Goal: Task Accomplishment & Management: Use online tool/utility

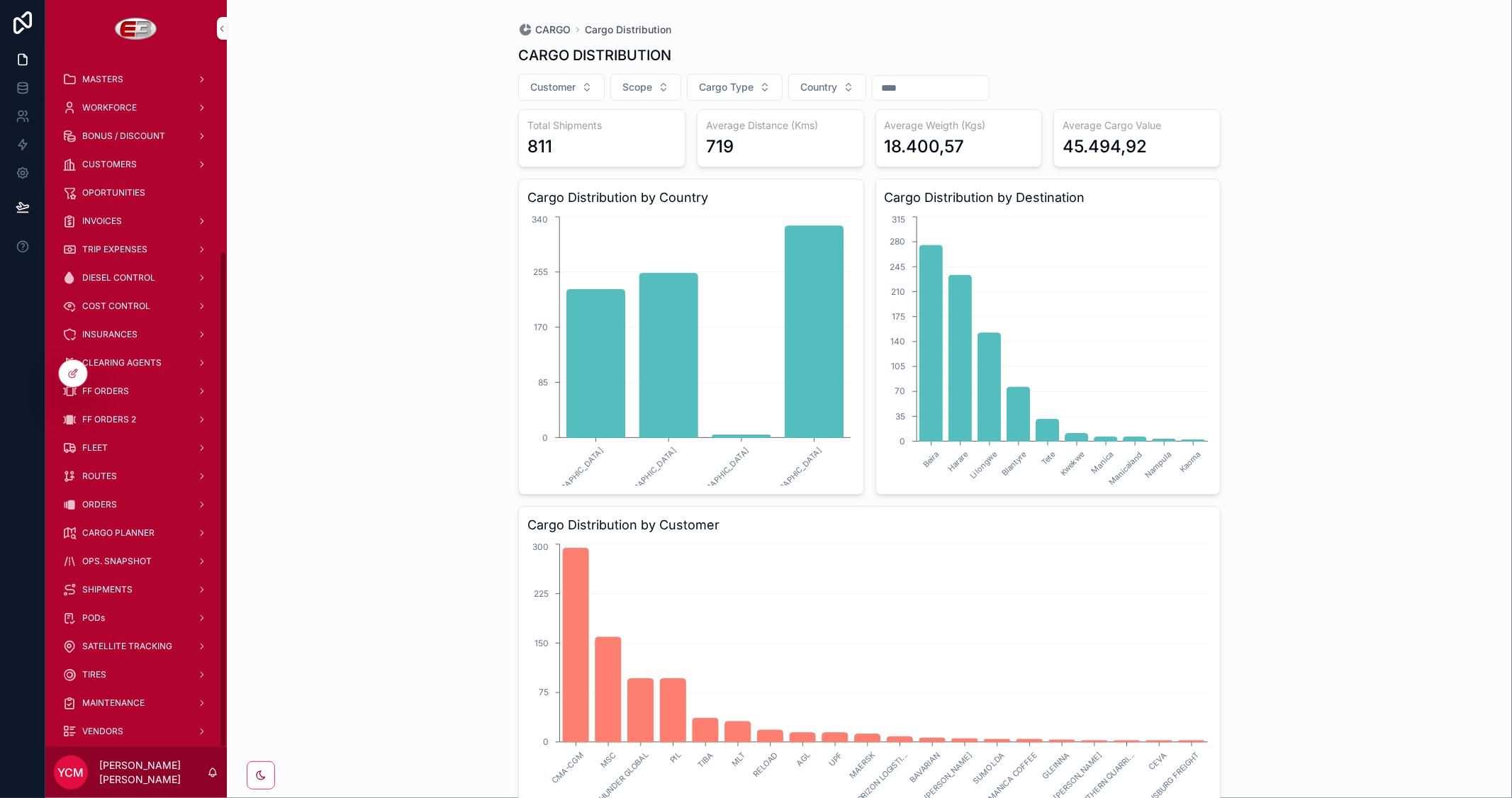
scroll to position [270, 0]
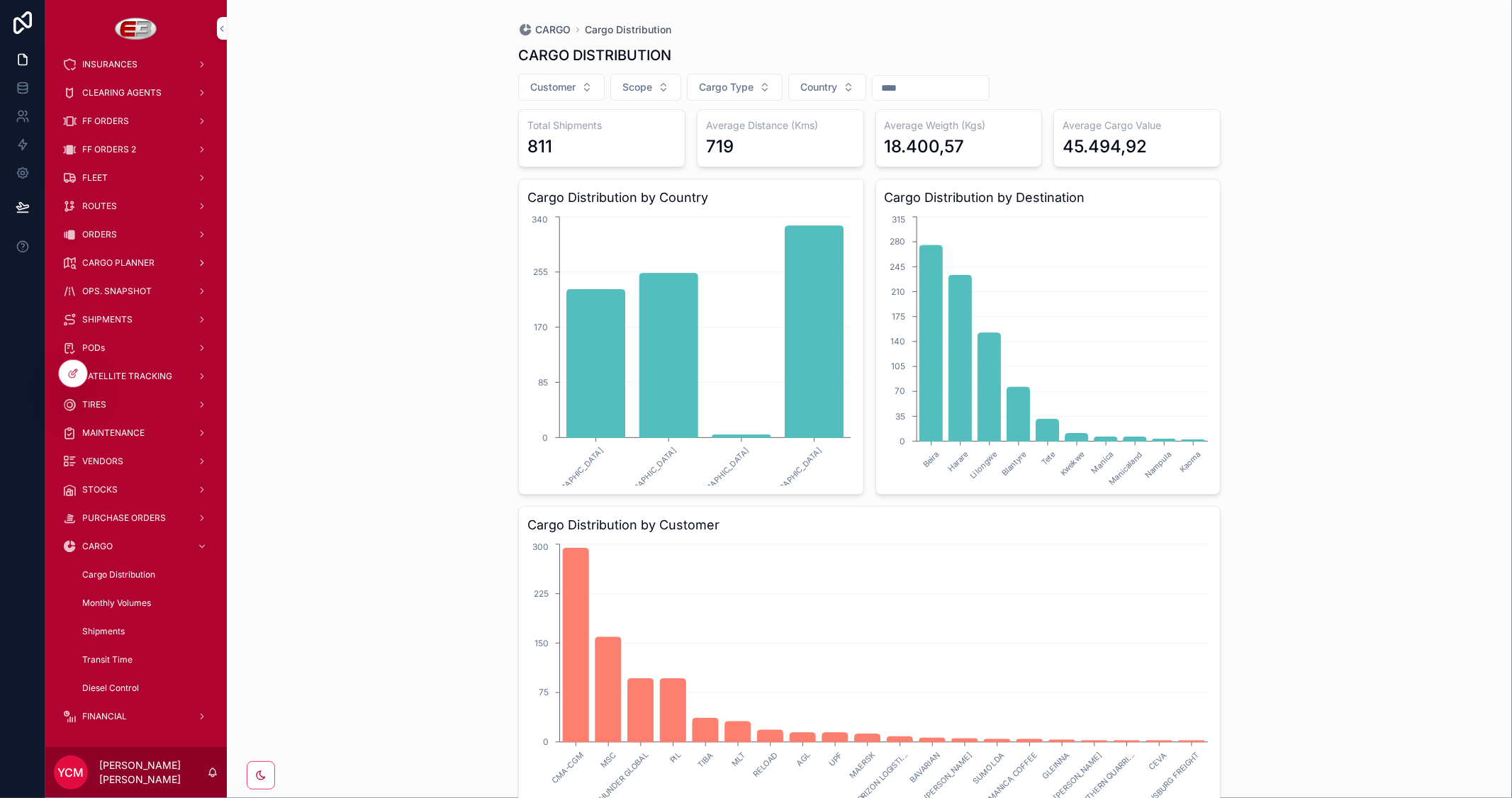
click at [119, 262] on span "CARGO PLANNER" at bounding box center [118, 263] width 72 height 11
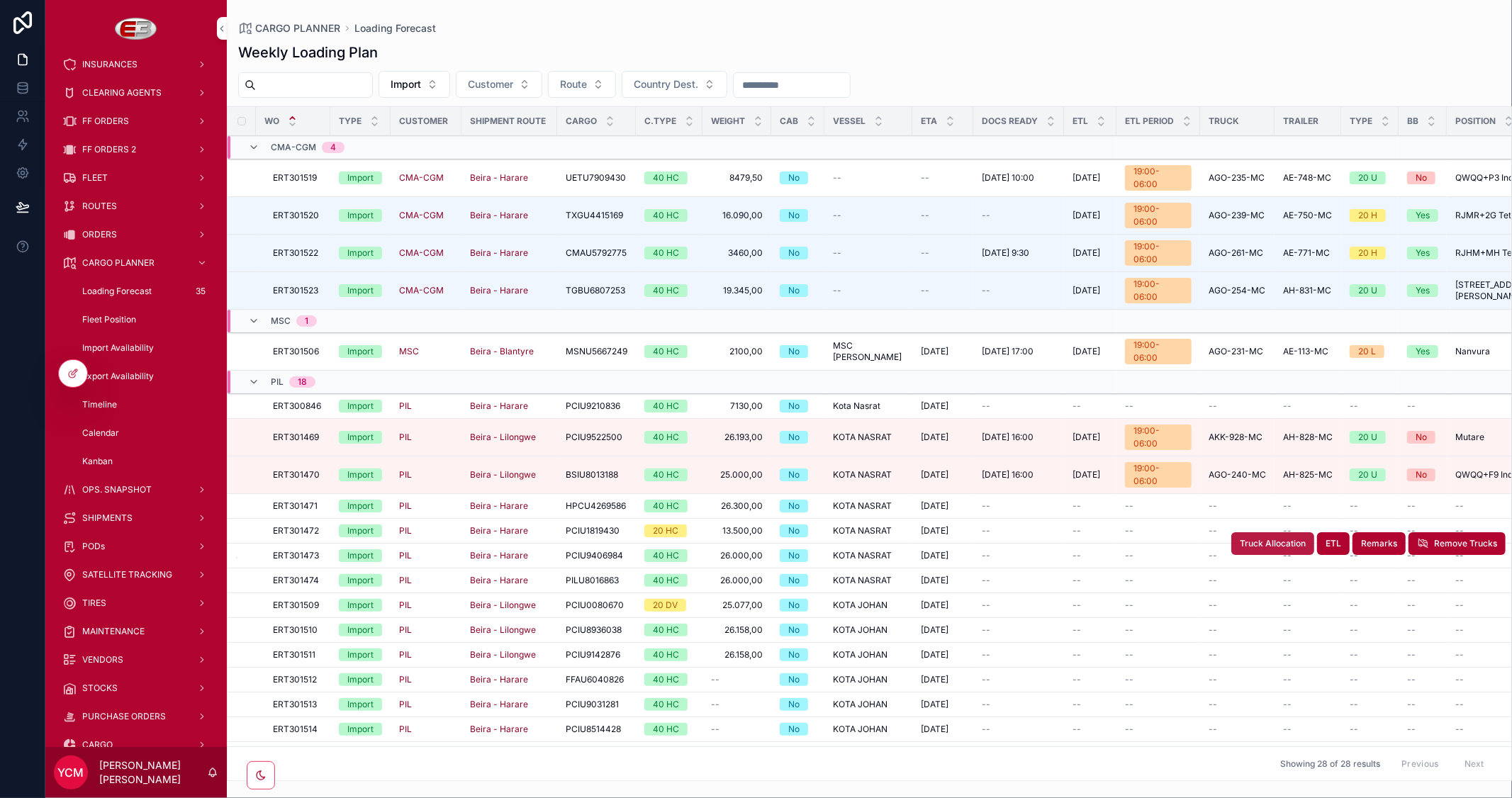
click at [1258, 519] on td "--" at bounding box center [1237, 531] width 75 height 25
click at [1256, 532] on button "Truck Allocation" at bounding box center [1272, 543] width 83 height 23
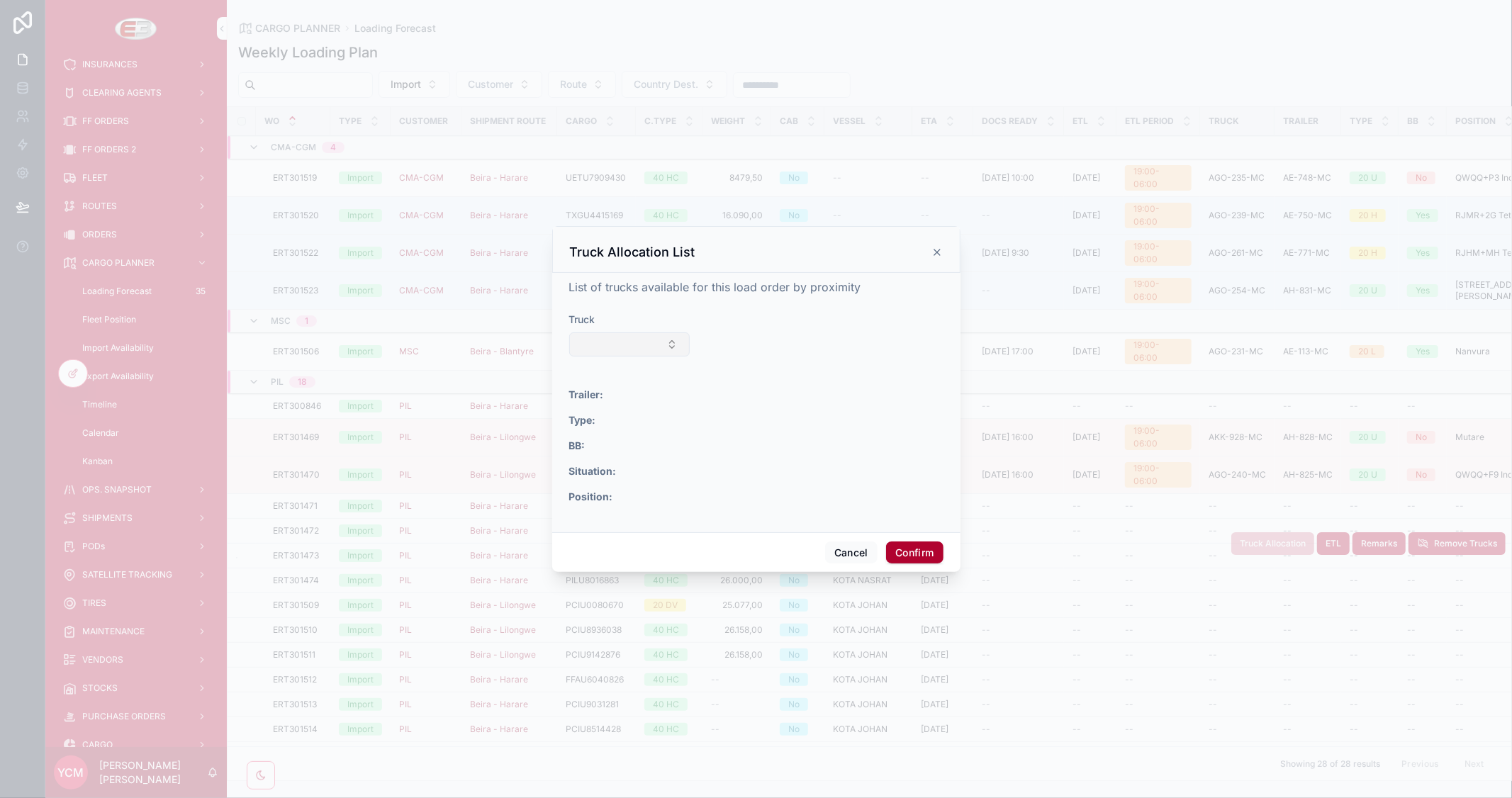
click at [599, 351] on button "Select Button" at bounding box center [629, 345] width 121 height 24
click at [578, 512] on span "AGO-233-MC" at bounding box center [570, 513] width 66 height 14
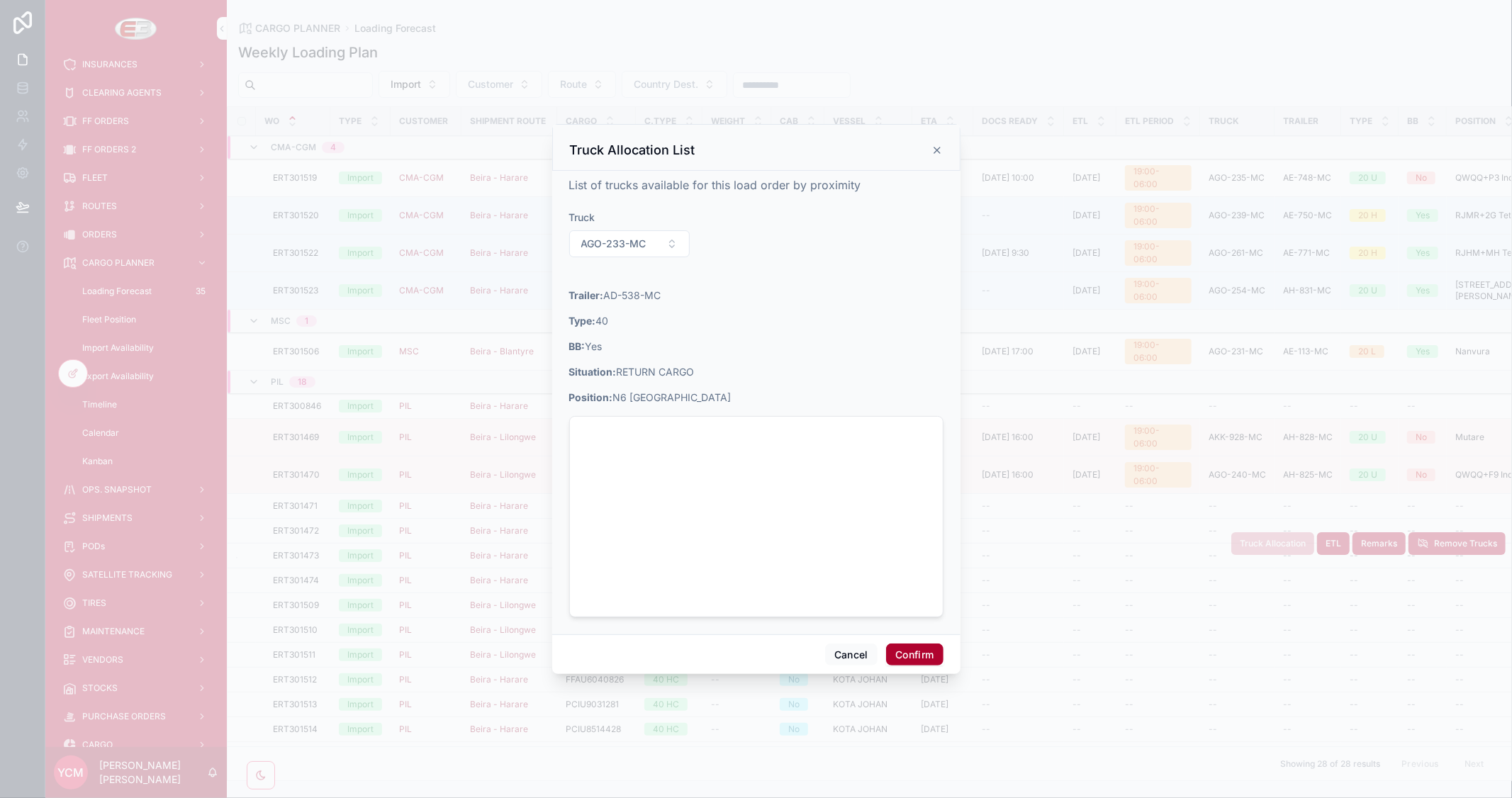
click at [923, 656] on button "Confirm" at bounding box center [915, 654] width 57 height 23
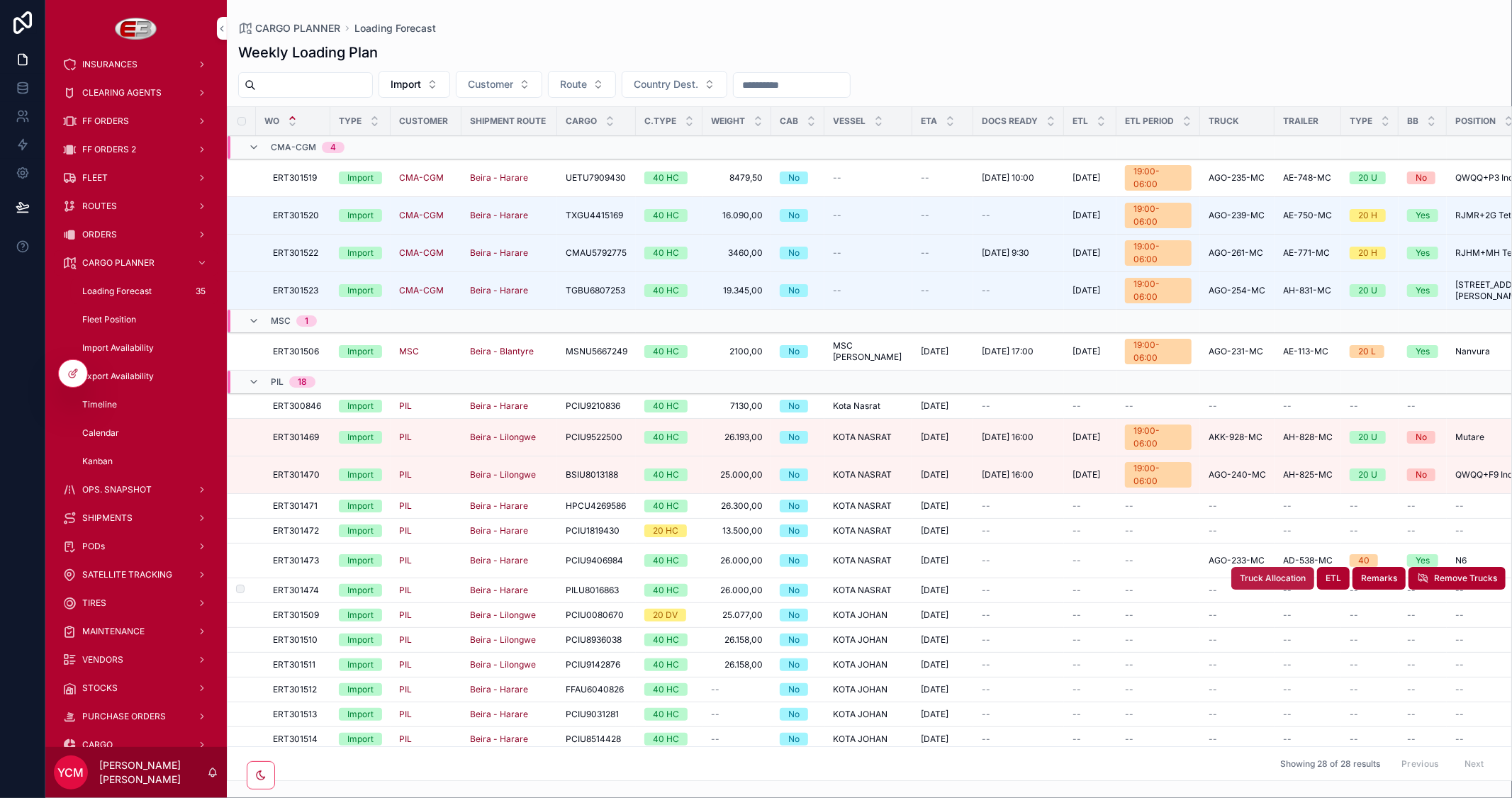
click at [1270, 572] on span "Truck Allocation" at bounding box center [1273, 578] width 66 height 11
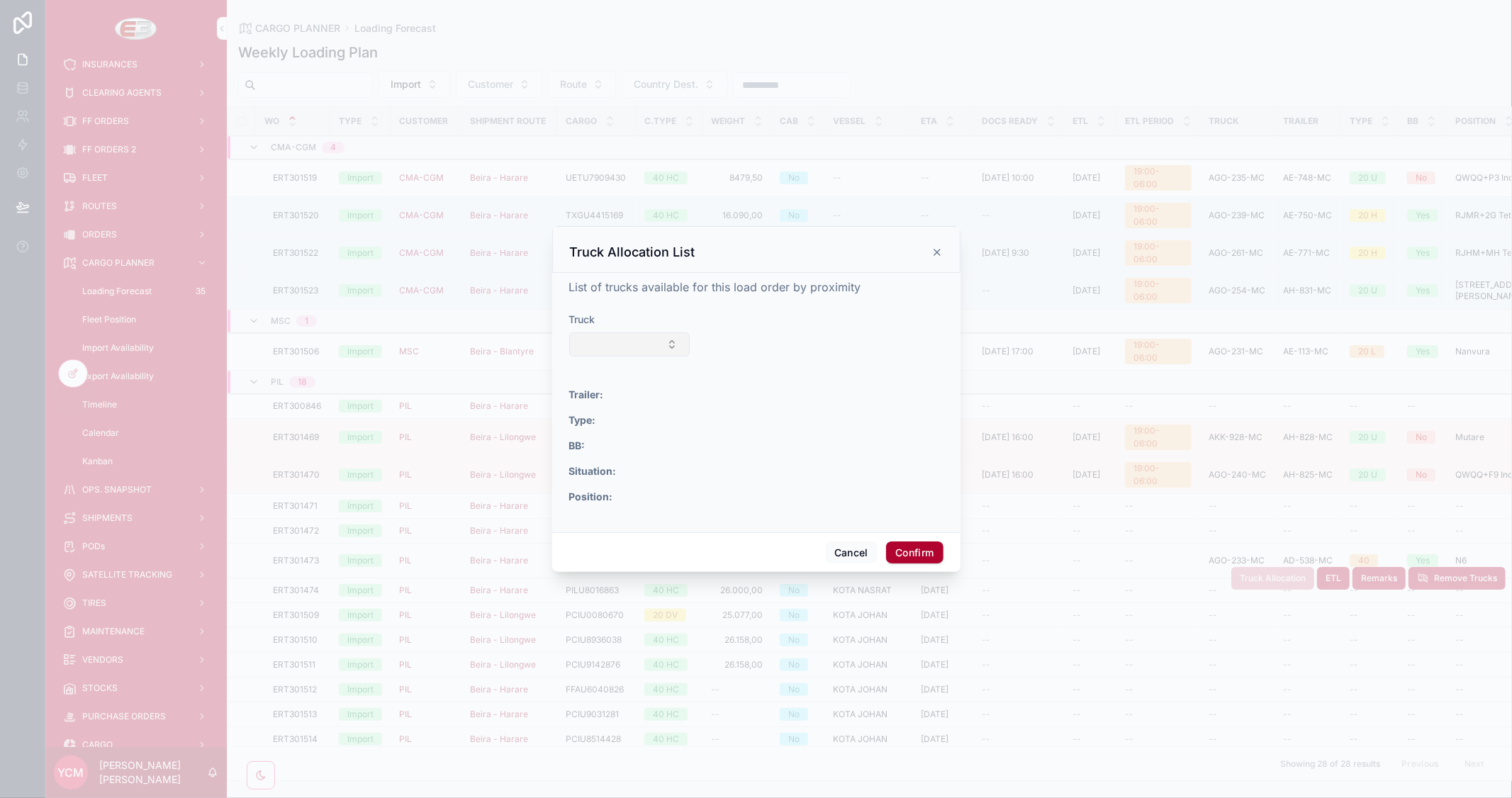
click at [668, 338] on button "Select Button" at bounding box center [629, 345] width 121 height 24
click at [597, 467] on span "AGO-256-MC" at bounding box center [569, 468] width 65 height 14
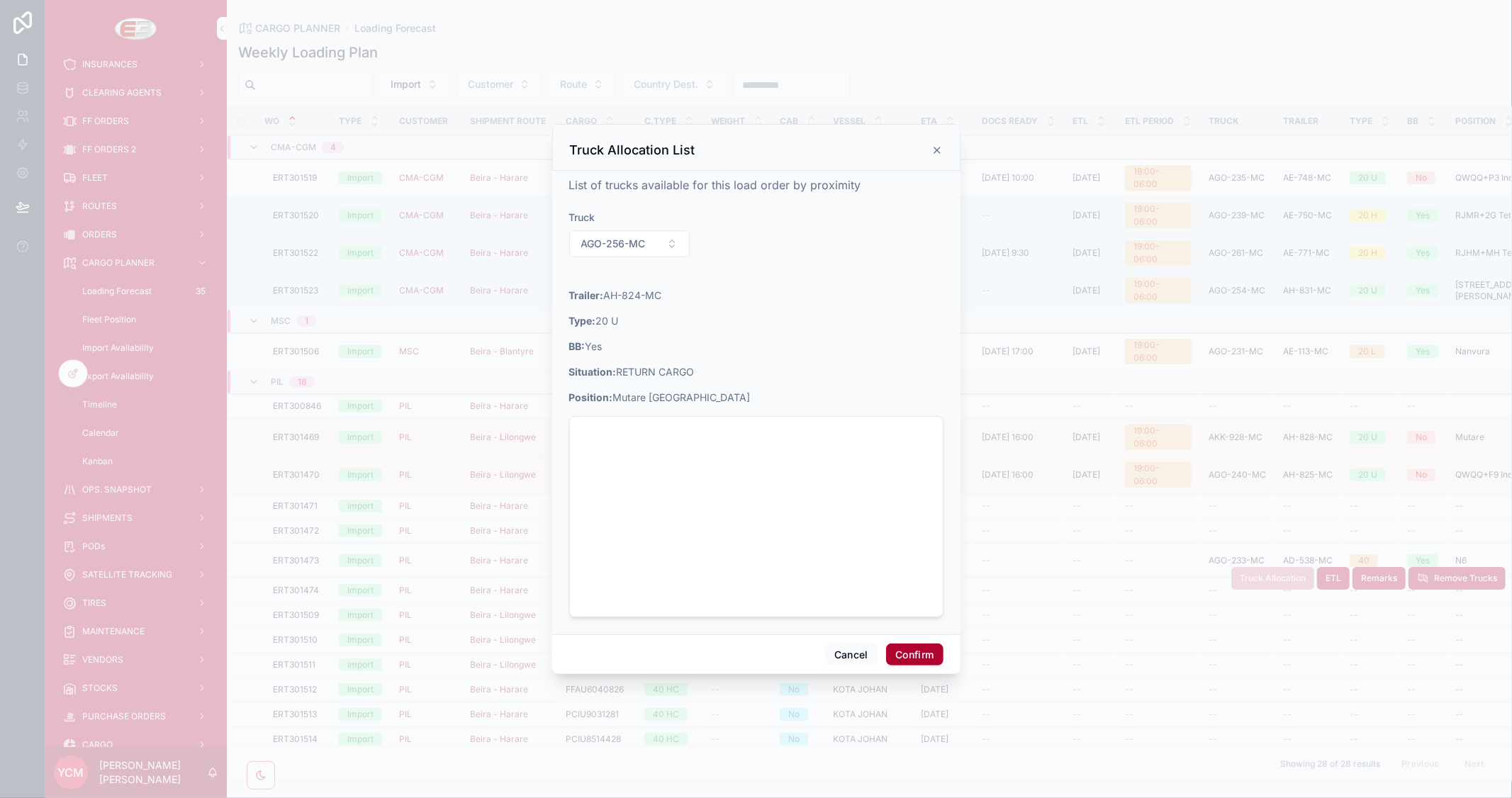
click at [915, 653] on button "Confirm" at bounding box center [915, 654] width 57 height 23
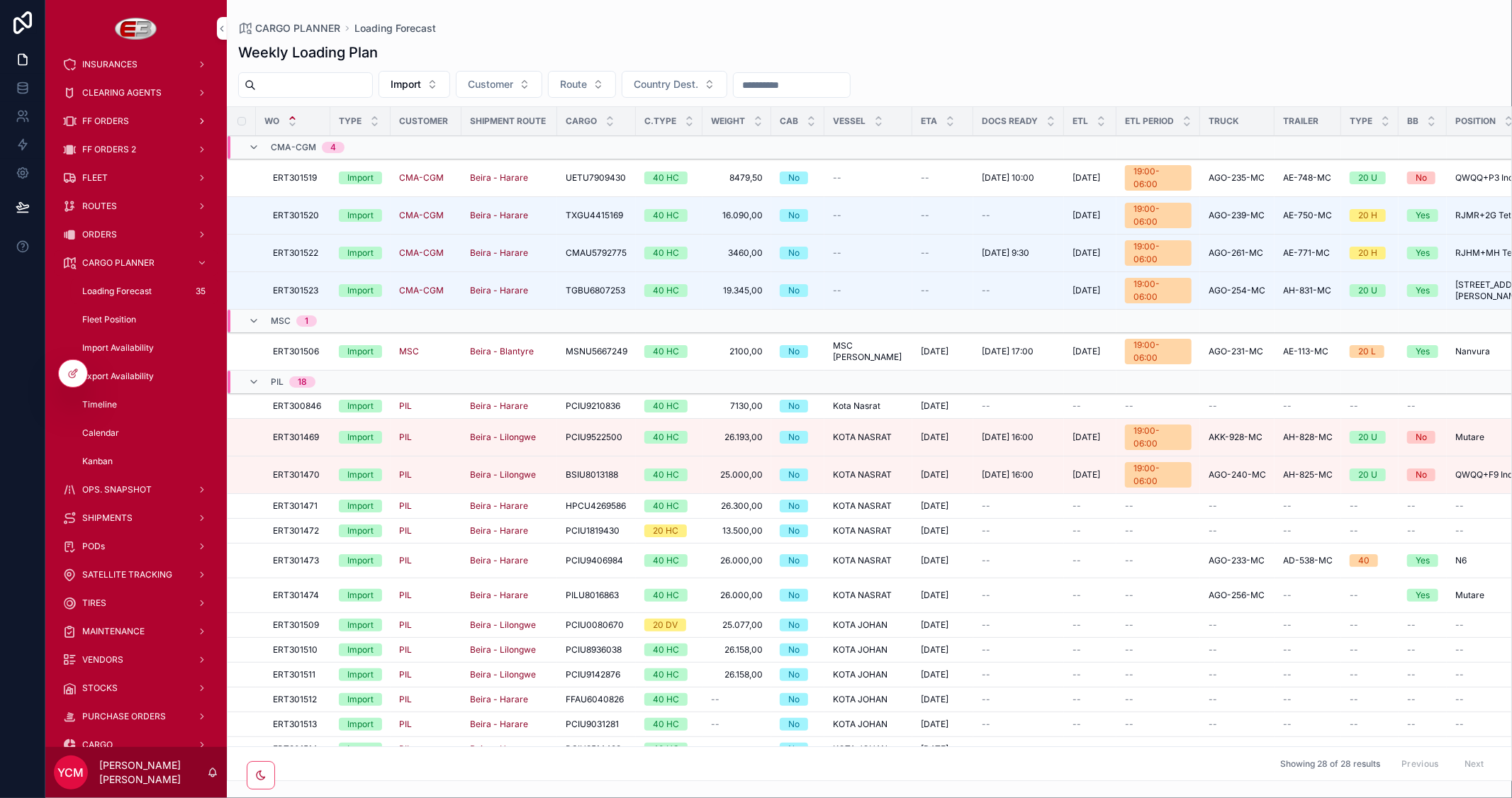
click at [108, 117] on span "FF ORDERS" at bounding box center [105, 121] width 47 height 11
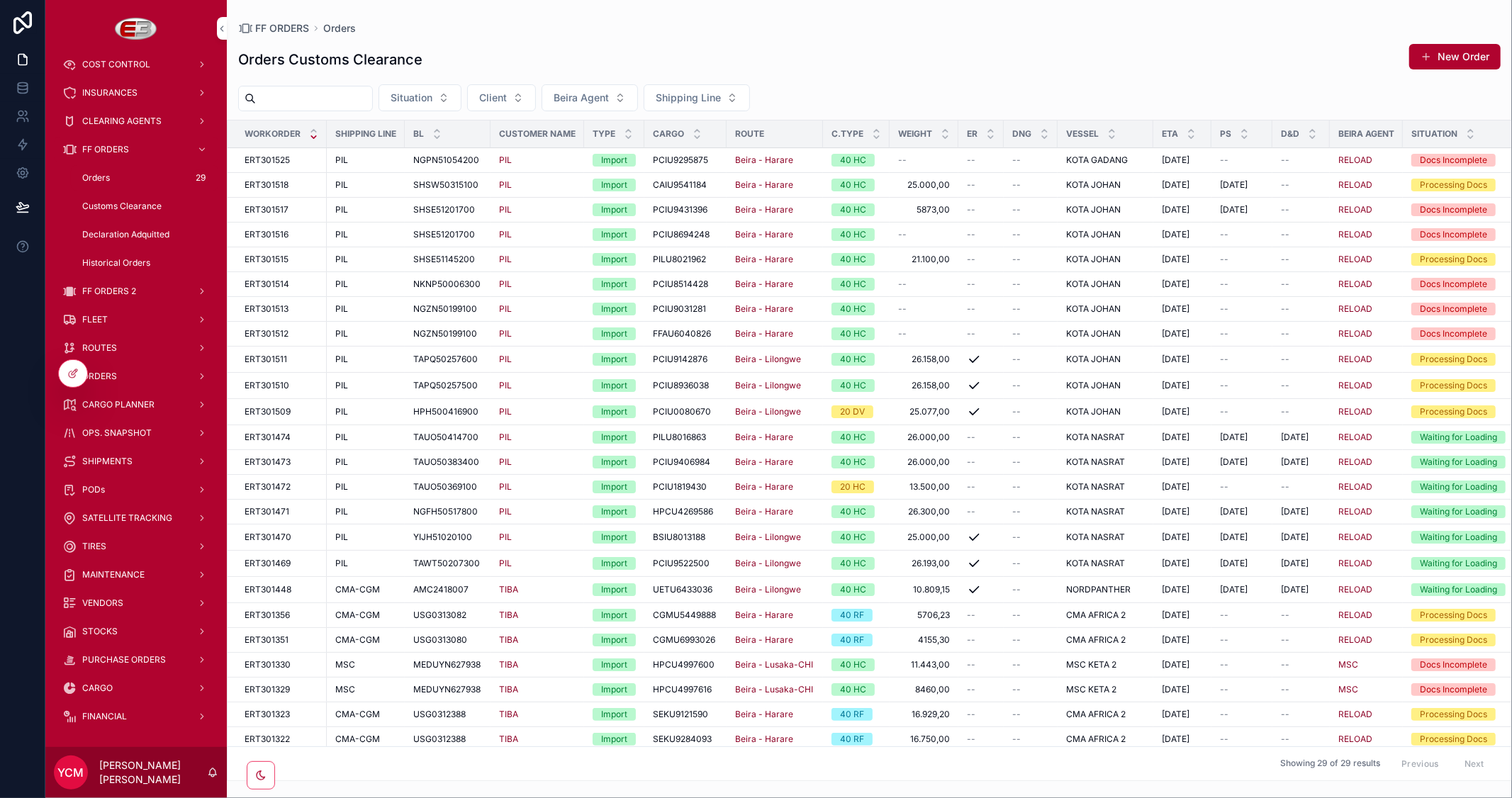
click at [124, 208] on span "Customs Clearance" at bounding box center [122, 206] width 79 height 11
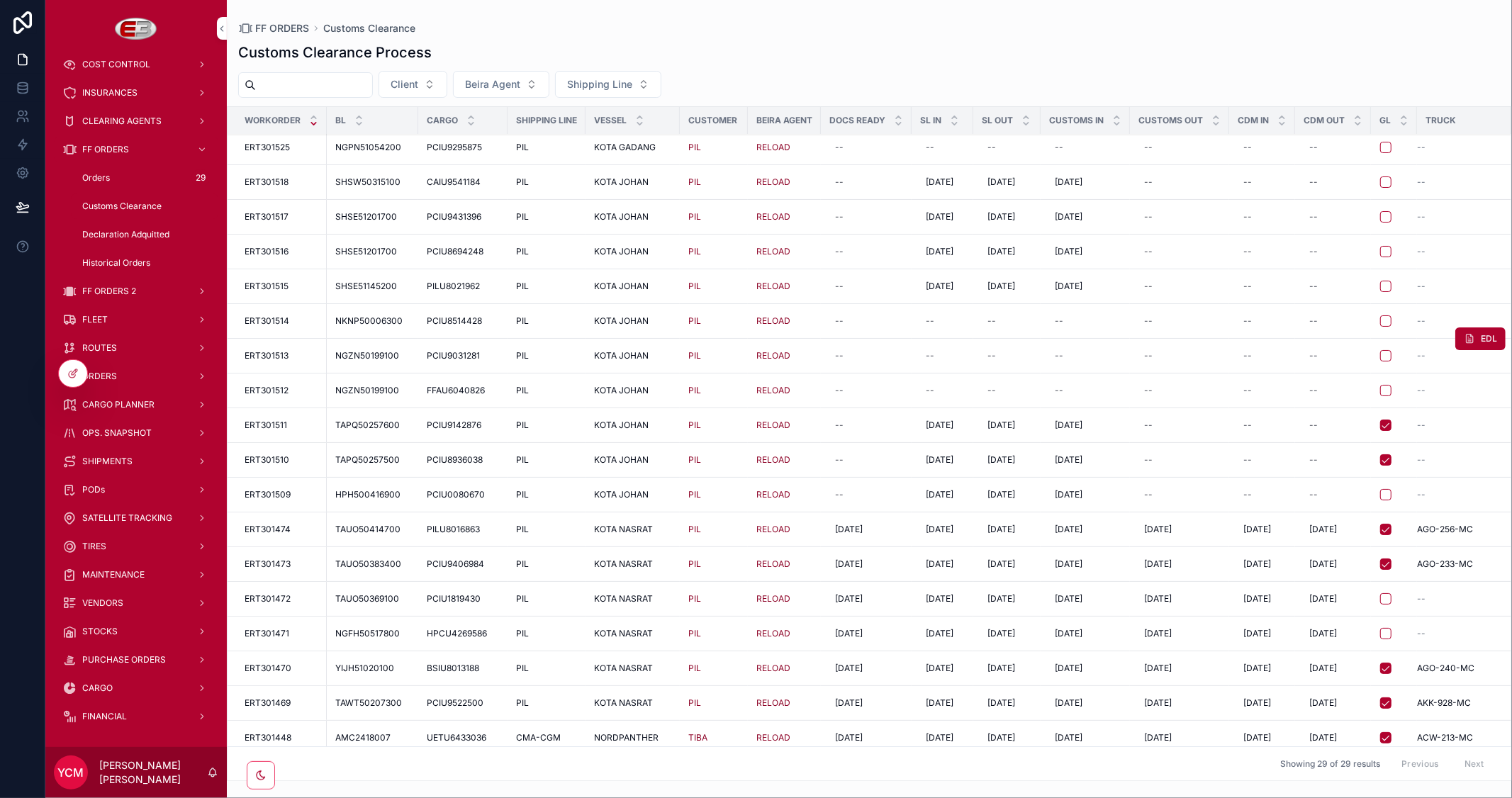
scroll to position [158, 0]
